Goal: Task Accomplishment & Management: Manage account settings

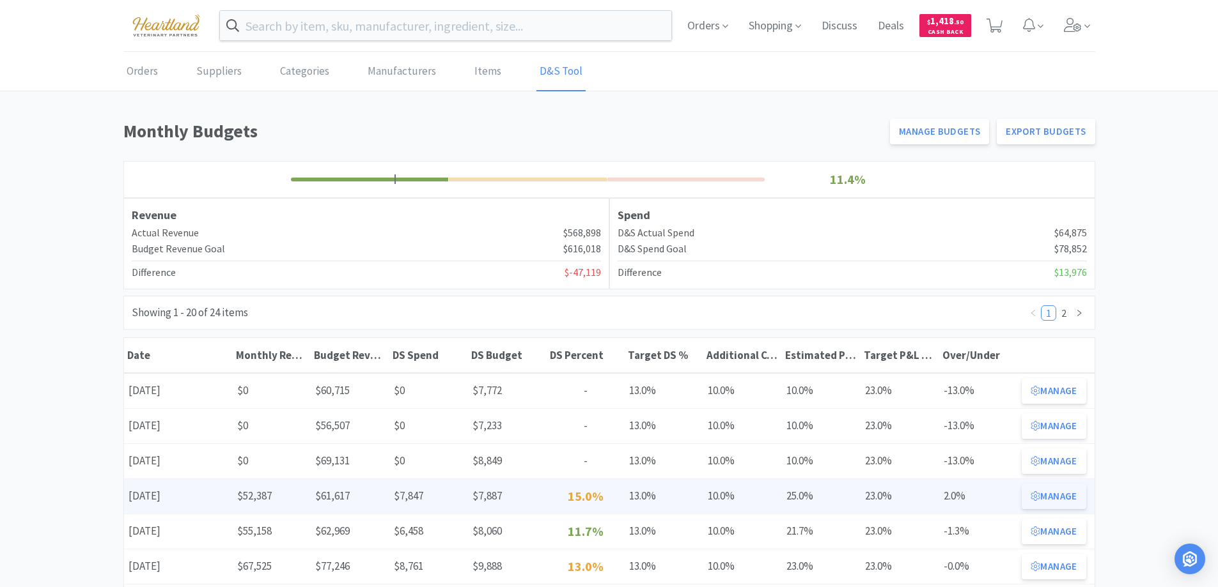
drag, startPoint x: 1051, startPoint y: 496, endPoint x: 1030, endPoint y: 509, distance: 24.7
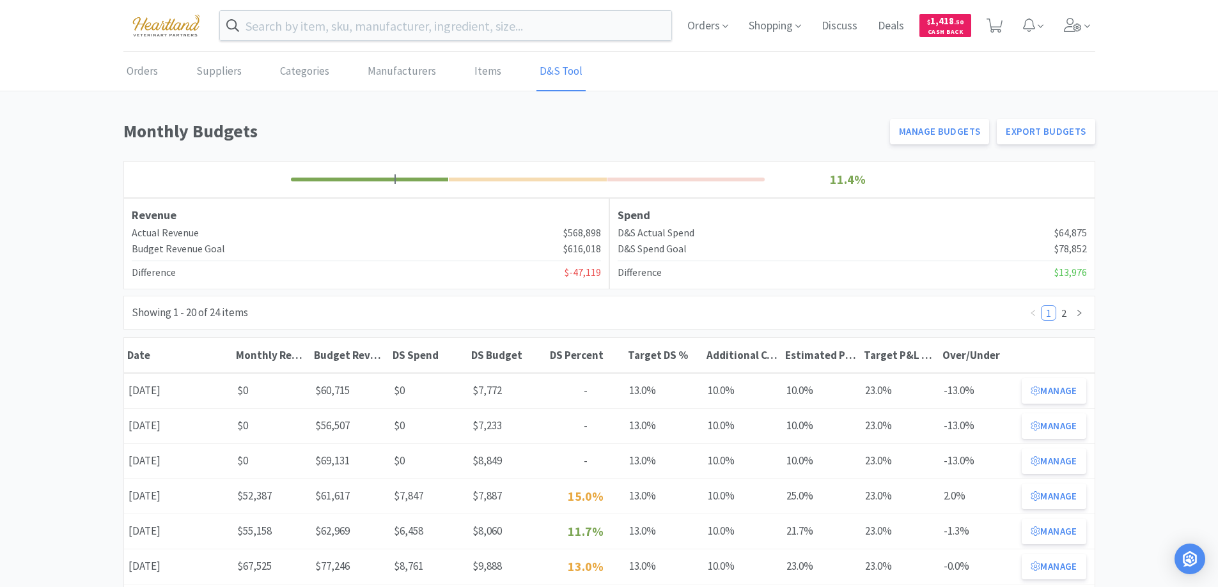
click at [1051, 496] on button "Manage" at bounding box center [1054, 497] width 64 height 26
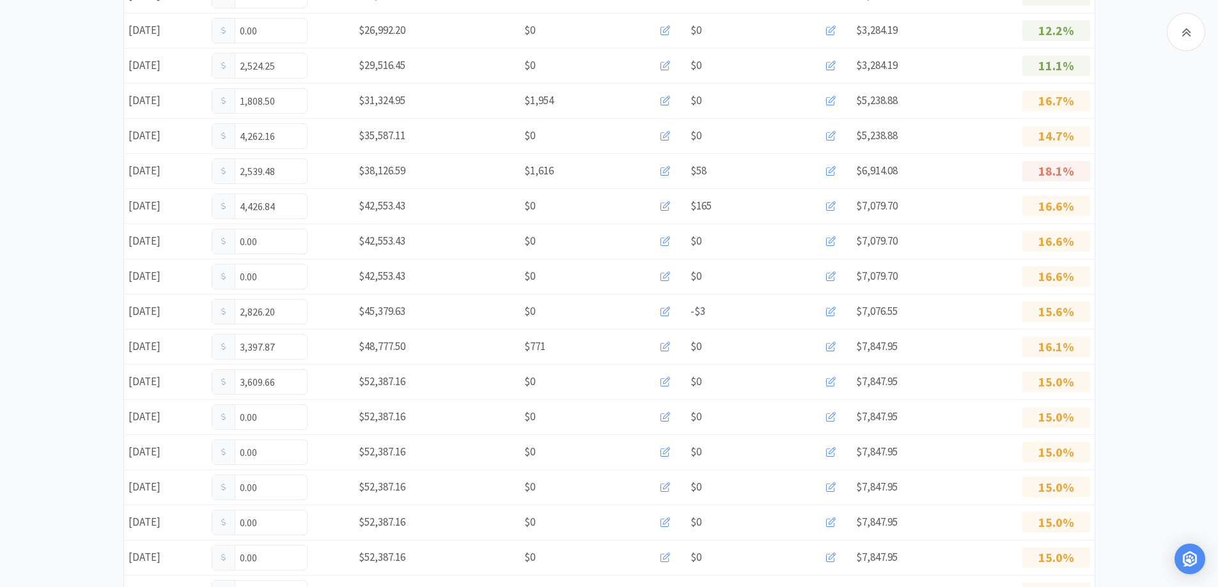
scroll to position [701, 0]
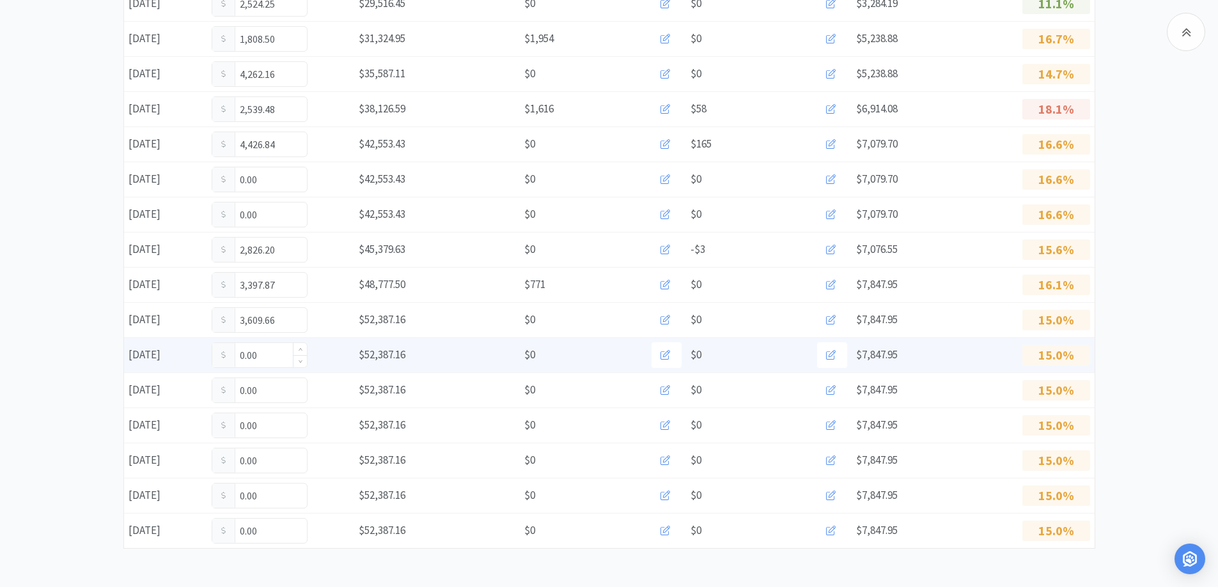
click at [268, 355] on input "0.00" at bounding box center [259, 355] width 95 height 24
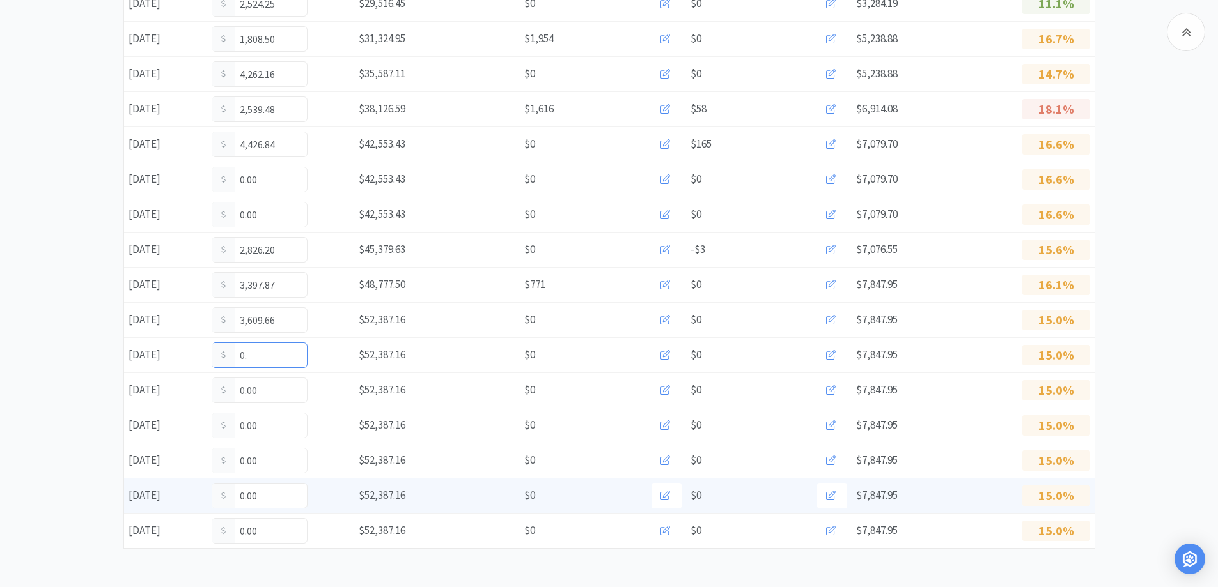
type input "0"
type input "58.00"
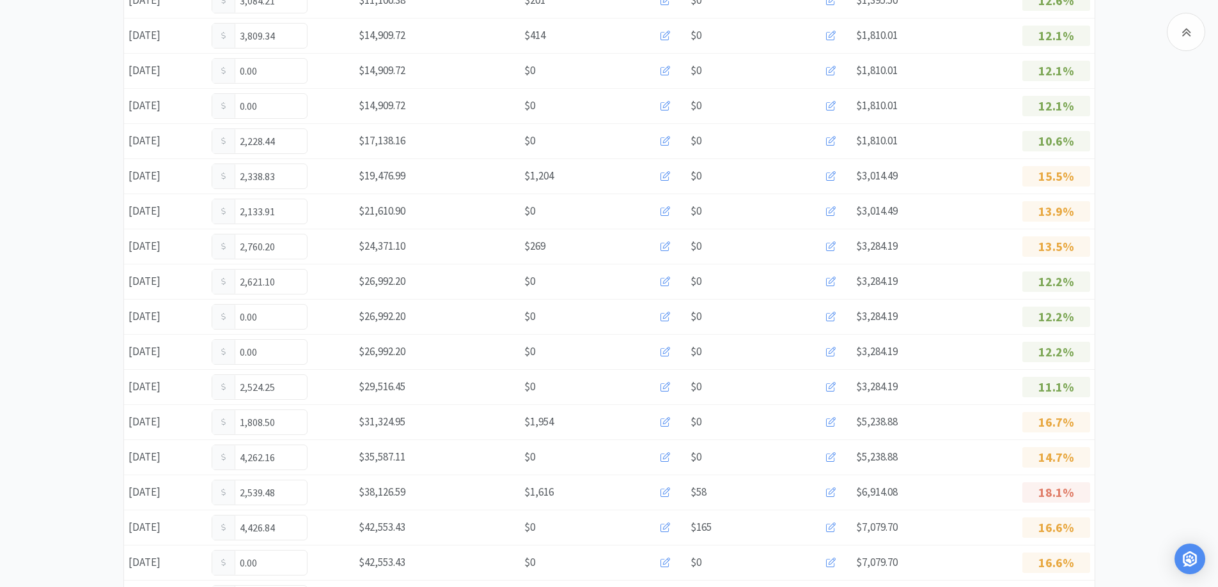
scroll to position [0, 0]
